Goal: Information Seeking & Learning: Check status

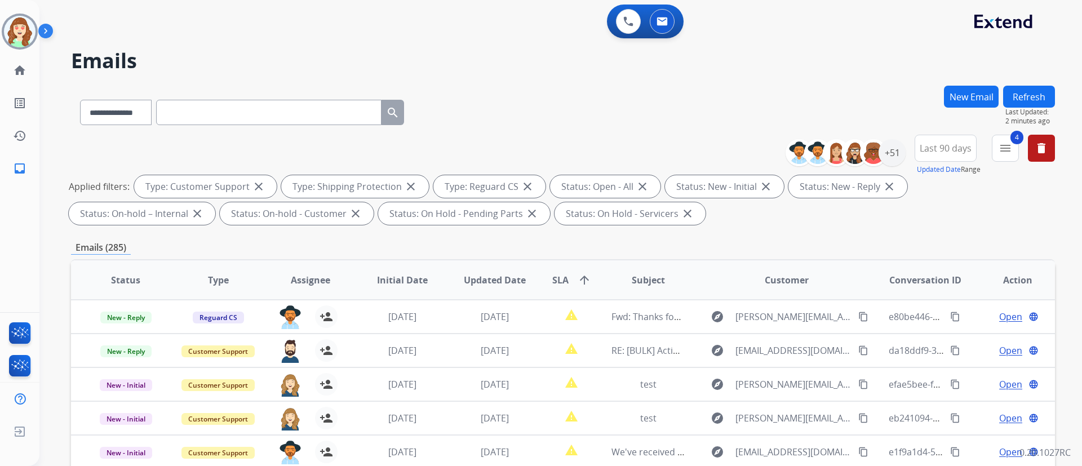
select select "**********"
click at [889, 158] on div "+51" at bounding box center [892, 152] width 27 height 27
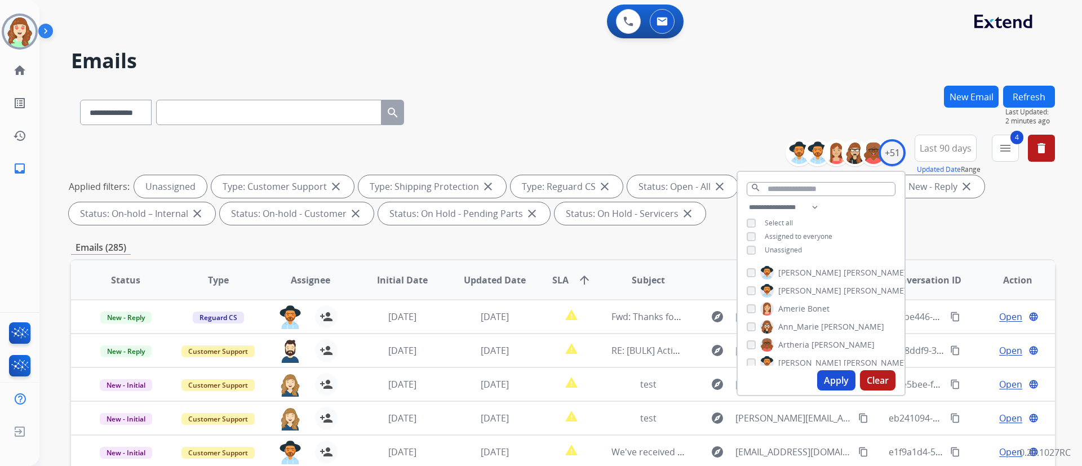
click at [820, 373] on button "Apply" at bounding box center [836, 380] width 38 height 20
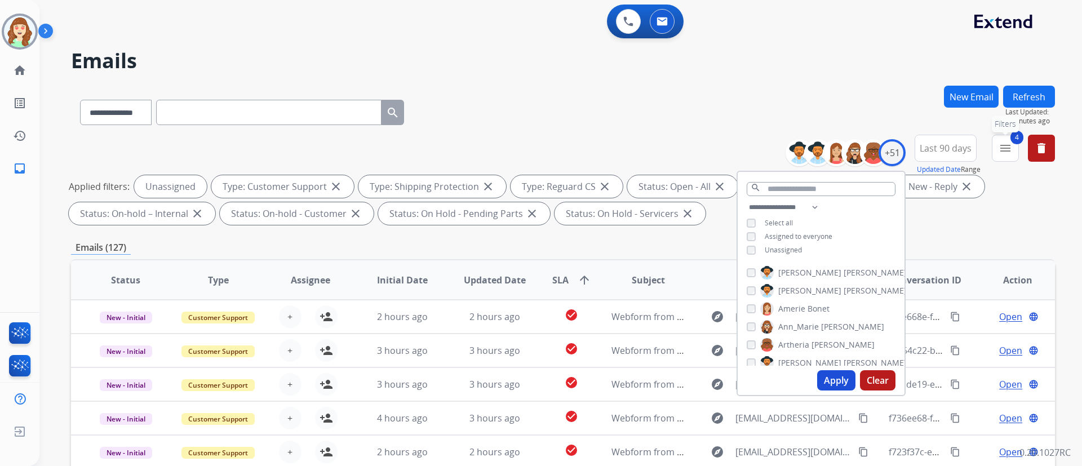
click at [1001, 145] on mat-icon "menu" at bounding box center [1006, 148] width 14 height 14
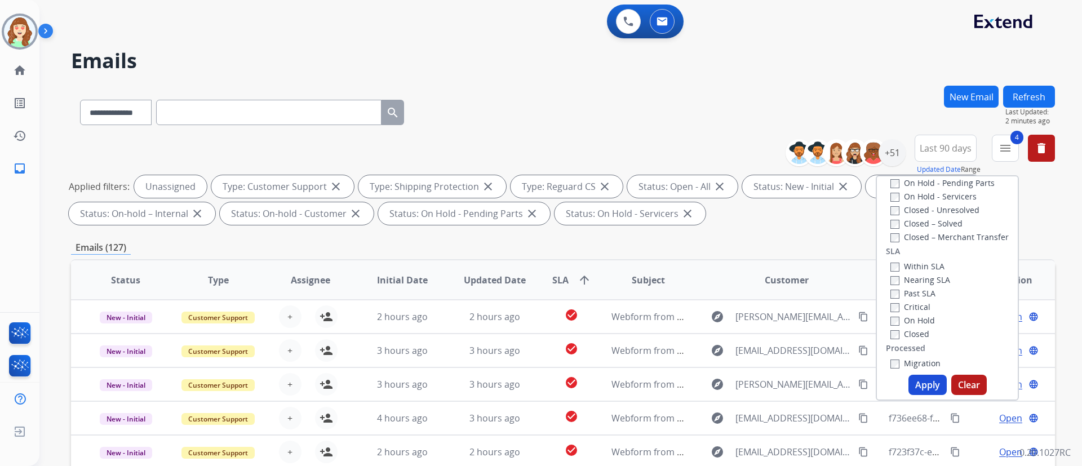
scroll to position [256, 0]
click at [919, 384] on button "Apply" at bounding box center [928, 385] width 38 height 20
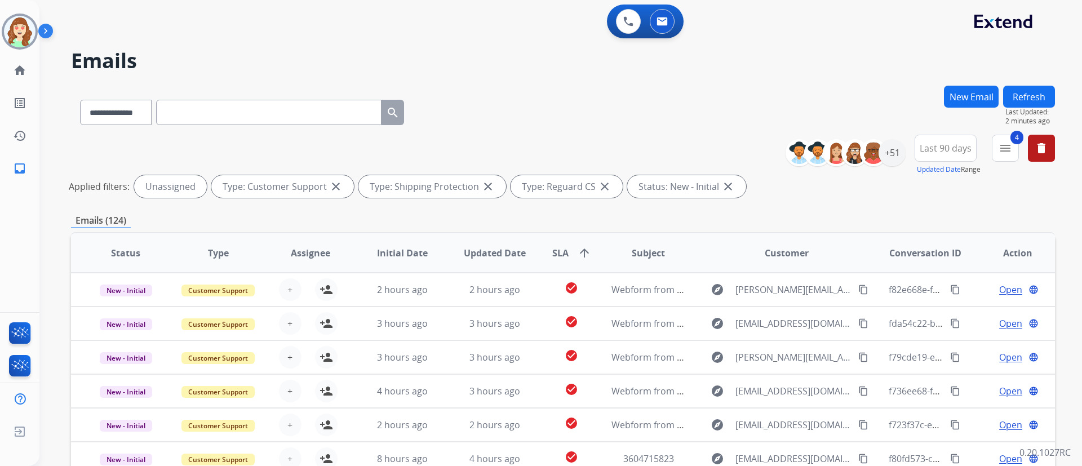
click at [952, 146] on span "Last 90 days" at bounding box center [946, 148] width 52 height 5
click at [1017, 157] on button "4 menu Filters" at bounding box center [1005, 148] width 27 height 27
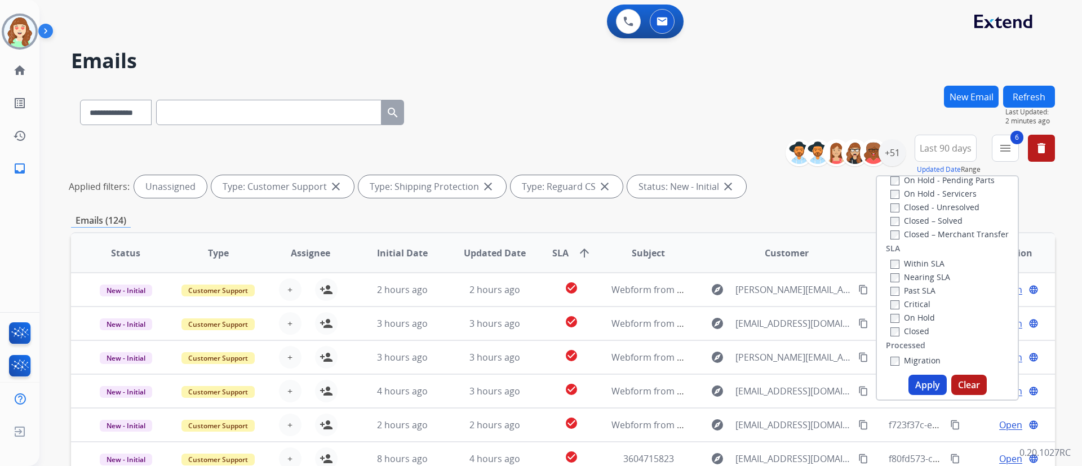
click at [927, 390] on button "Apply" at bounding box center [928, 385] width 38 height 20
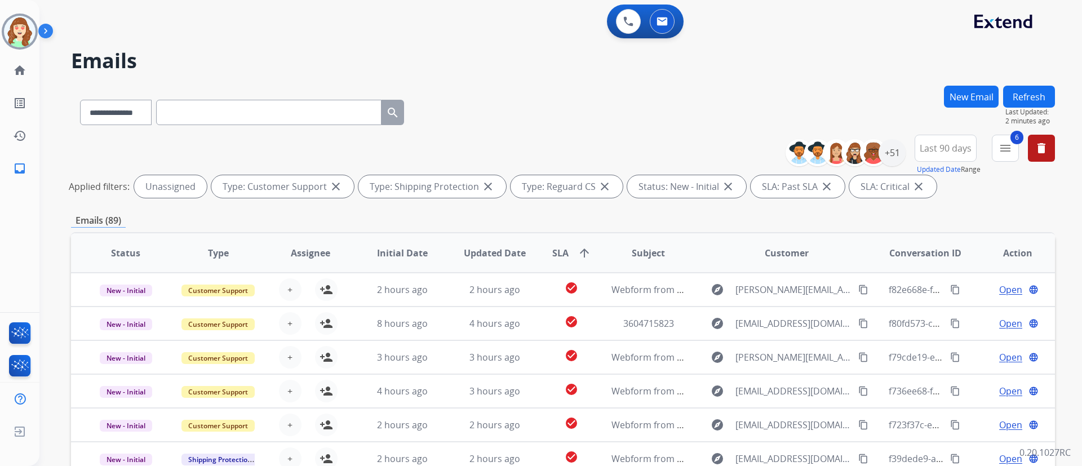
click at [569, 250] on span "SLA arrow_upward" at bounding box center [571, 253] width 39 height 14
drag, startPoint x: 939, startPoint y: 55, endPoint x: 768, endPoint y: 8, distance: 176.4
click at [939, 55] on h2 "Emails" at bounding box center [563, 61] width 984 height 23
click at [883, 160] on div "+51" at bounding box center [892, 152] width 27 height 27
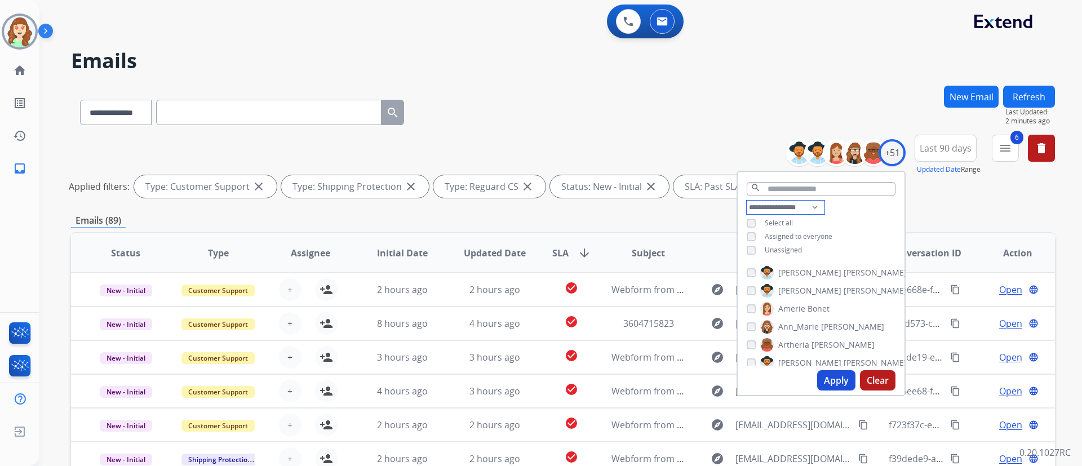
click at [776, 201] on select "**********" at bounding box center [786, 208] width 78 height 14
click at [747, 201] on select "**********" at bounding box center [786, 208] width 78 height 14
click at [828, 378] on button "Apply" at bounding box center [836, 380] width 38 height 20
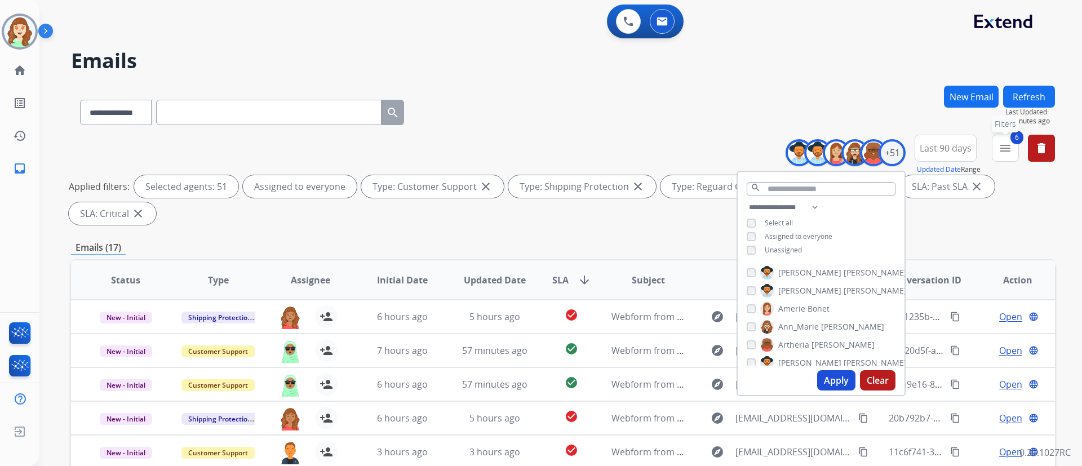
click at [996, 157] on button "6 menu Filters" at bounding box center [1005, 148] width 27 height 27
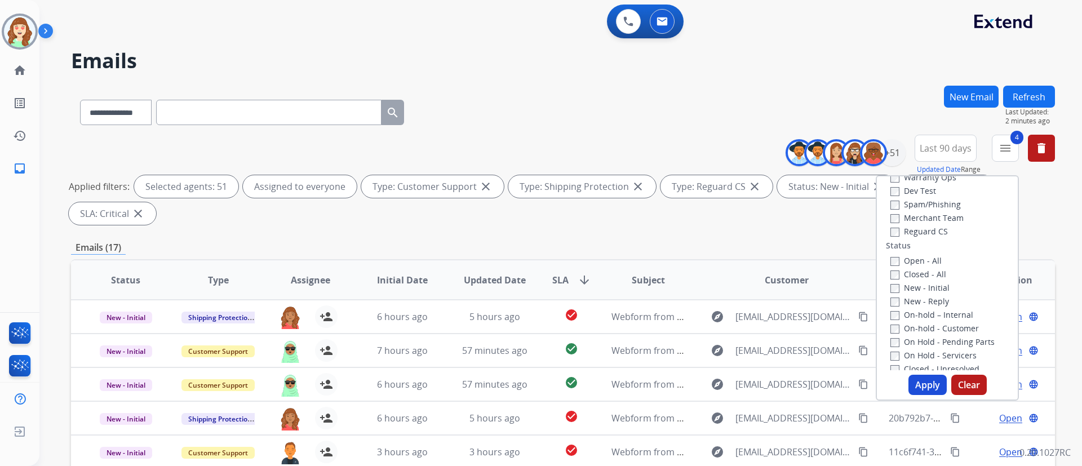
scroll to position [92, 0]
click at [921, 387] on button "Apply" at bounding box center [928, 385] width 38 height 20
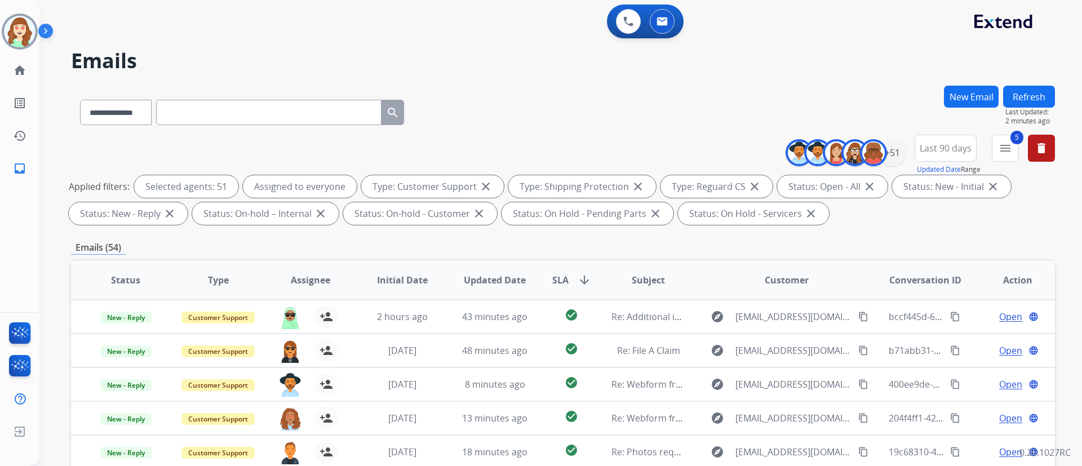
click at [182, 41] on div "**********" at bounding box center [547, 274] width 1016 height 466
click at [1003, 148] on mat-icon "menu" at bounding box center [1006, 148] width 14 height 14
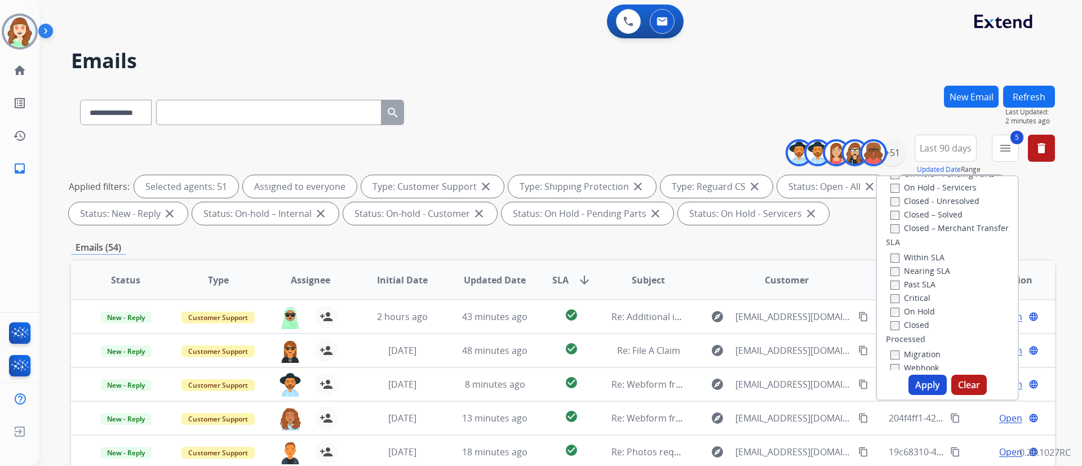
scroll to position [264, 0]
click at [891, 287] on div "Past SLA" at bounding box center [921, 282] width 60 height 14
click at [923, 384] on button "Apply" at bounding box center [928, 385] width 38 height 20
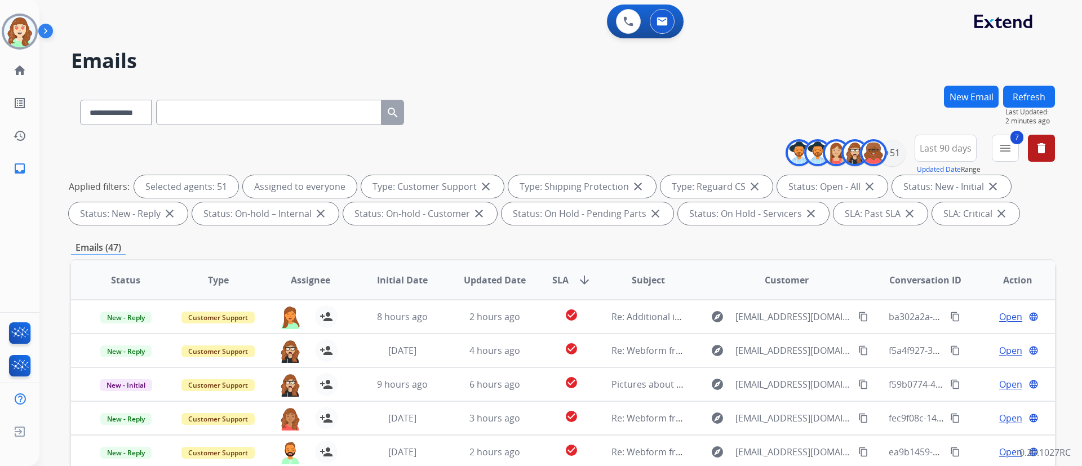
click at [571, 275] on span "SLA arrow_downward" at bounding box center [571, 280] width 39 height 14
click at [225, 39] on div "0 Voice Interactions 0 Email Interactions" at bounding box center [554, 23] width 1002 height 36
